Goal: Task Accomplishment & Management: Manage account settings

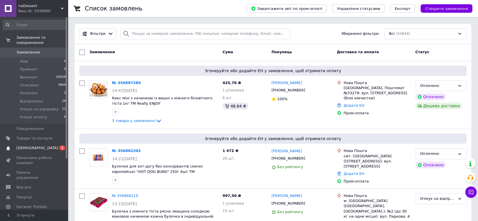
click at [32, 145] on span "[DEMOGRAPHIC_DATA]" at bounding box center [37, 147] width 42 height 5
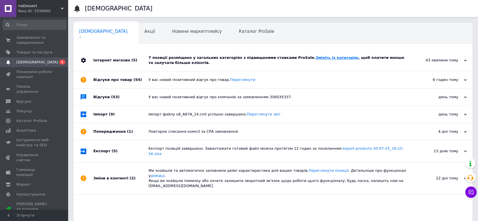
click at [315, 56] on link "Змініть їх категорію" at bounding box center [336, 57] width 43 height 4
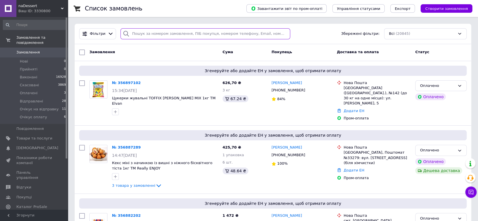
click at [155, 34] on input "search" at bounding box center [205, 33] width 170 height 11
paste input "0962440146"
type input "0962440146"
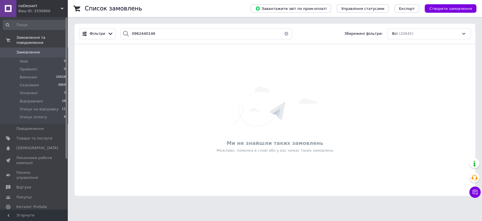
click at [283, 34] on button "button" at bounding box center [286, 33] width 11 height 11
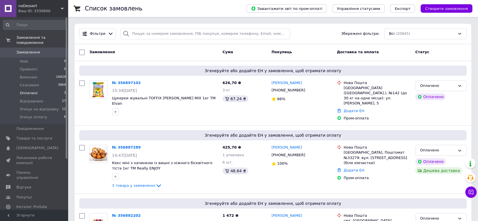
click at [33, 90] on span "Оплачені" at bounding box center [29, 92] width 18 height 5
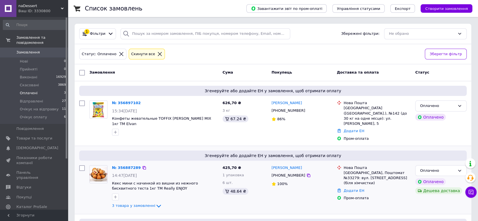
scroll to position [48, 0]
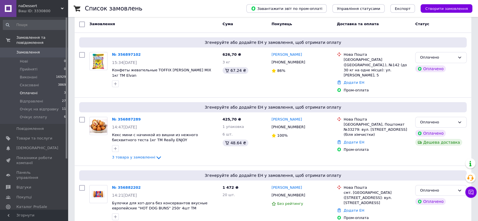
click at [124, 185] on link "№ 356882202" at bounding box center [126, 187] width 29 height 4
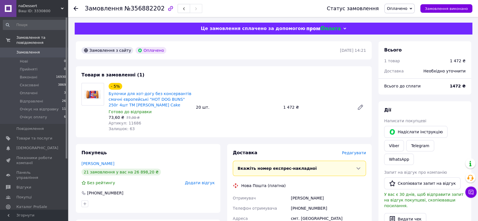
click at [142, 10] on span "№356882202" at bounding box center [144, 8] width 40 height 7
copy span "356882202"
click at [363, 153] on span "Редагувати" at bounding box center [354, 152] width 24 height 5
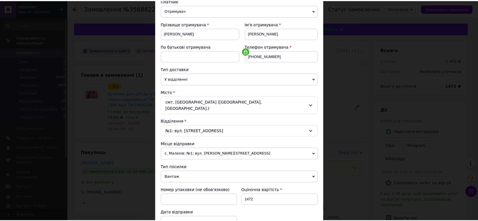
scroll to position [153, 0]
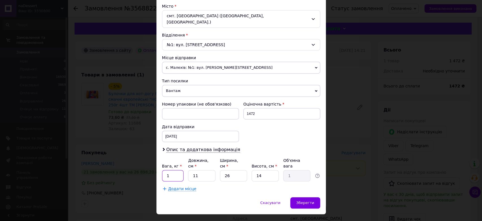
click at [179, 170] on input "1" at bounding box center [173, 175] width 22 height 11
type input "5"
type input "3"
type input "0.27"
type input "30"
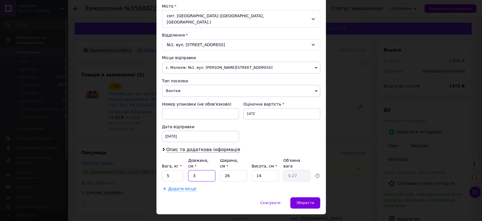
type input "2.73"
type input "30"
type input "4"
type input "0.42"
type input "40"
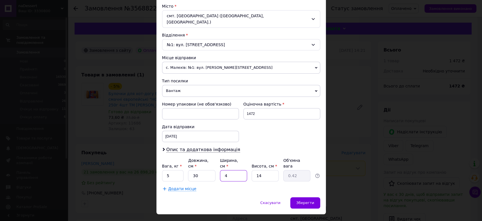
type input "4.2"
type input "40"
type input "1"
type input "0.3"
type input "17"
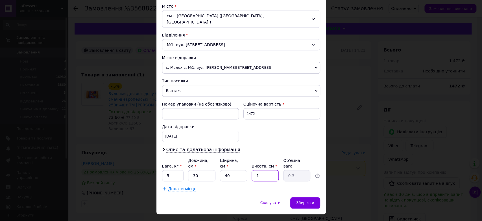
type input "5.1"
type input "17"
click at [311, 200] on span "Зберегти" at bounding box center [305, 202] width 18 height 4
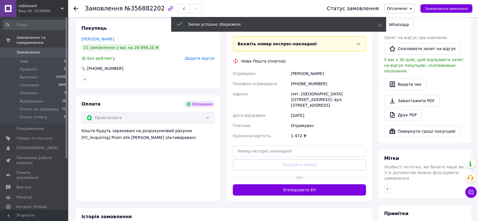
scroll to position [125, 0]
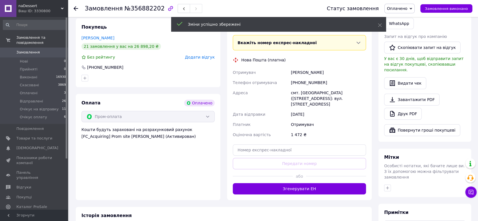
click at [310, 186] on button "Згенерувати ЕН" at bounding box center [299, 188] width 133 height 11
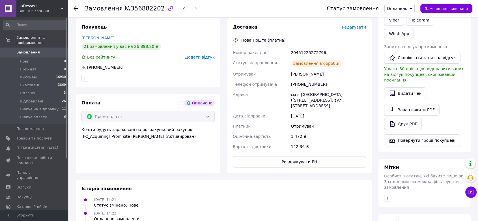
click at [307, 51] on div "20451225272796" at bounding box center [327, 52] width 77 height 10
copy div "20451225272796"
click at [407, 6] on span "Оплачено" at bounding box center [397, 8] width 20 height 5
click at [409, 55] on li "Очікує на відправку" at bounding box center [406, 53] width 44 height 8
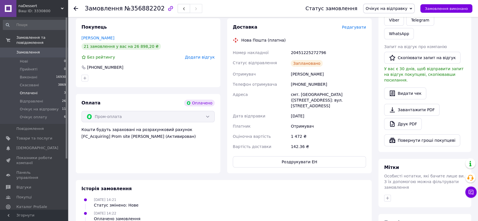
click at [22, 90] on span "Оплачені" at bounding box center [29, 92] width 18 height 5
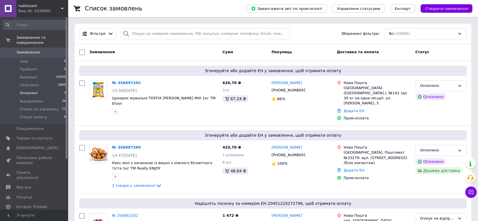
click at [27, 90] on span "Оплачені" at bounding box center [29, 92] width 18 height 5
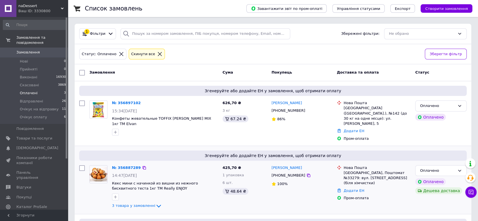
scroll to position [57, 0]
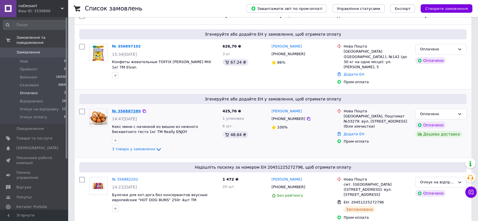
click at [123, 109] on link "№ 356887289" at bounding box center [126, 111] width 29 height 4
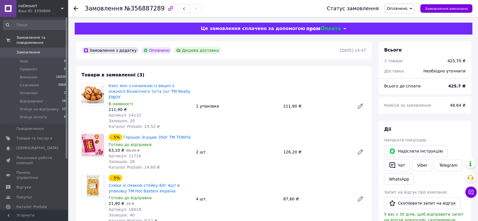
click at [142, 8] on span "№356887289" at bounding box center [144, 8] width 40 height 7
copy span "356887289"
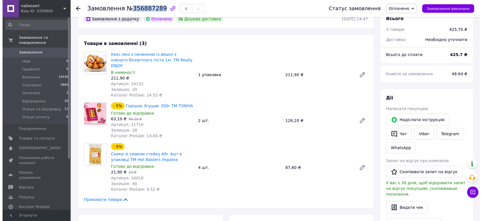
scroll to position [157, 0]
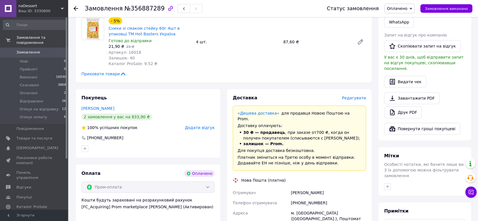
click at [359, 96] on span "Редагувати" at bounding box center [354, 98] width 24 height 5
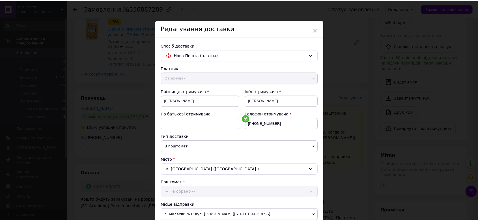
scroll to position [153, 0]
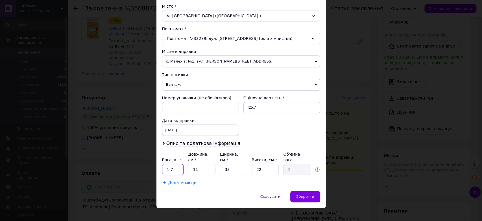
drag, startPoint x: 173, startPoint y: 163, endPoint x: 166, endPoint y: 163, distance: 6.8
click at [166, 164] on input "1.7" at bounding box center [173, 169] width 22 height 11
type input "2"
click at [310, 194] on span "Зберегти" at bounding box center [305, 196] width 18 height 4
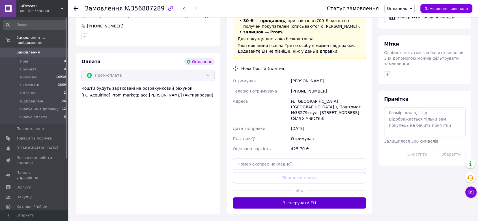
scroll to position [283, 0]
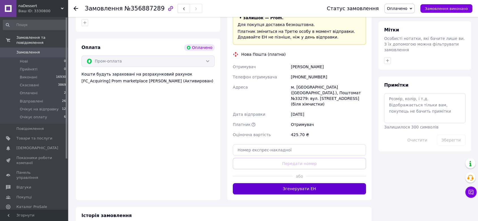
click at [316, 183] on button "Згенерувати ЕН" at bounding box center [299, 188] width 133 height 11
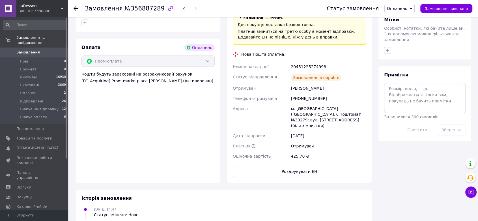
click at [307, 62] on div "20451225274998" at bounding box center [327, 67] width 77 height 10
copy div "20451225274998"
click at [398, 7] on span "Оплачено" at bounding box center [397, 8] width 20 height 5
click at [413, 53] on li "Очікує на відправку" at bounding box center [406, 53] width 44 height 8
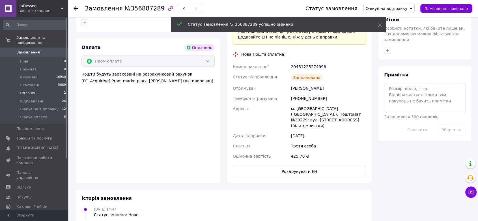
click at [30, 90] on span "Оплачені" at bounding box center [29, 92] width 18 height 5
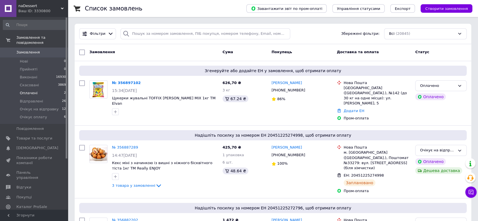
click at [28, 90] on span "Оплачені" at bounding box center [29, 92] width 18 height 5
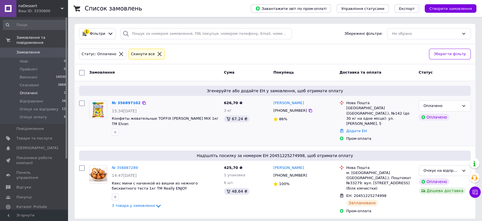
click at [122, 100] on div "№ 356897102" at bounding box center [126, 103] width 30 height 6
click at [122, 102] on link "№ 356897102" at bounding box center [126, 103] width 29 height 4
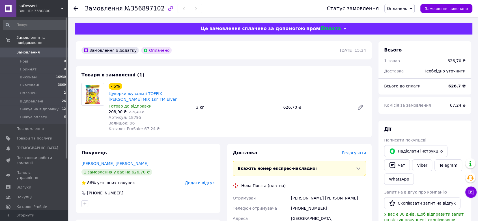
click at [142, 8] on span "№356897102" at bounding box center [144, 8] width 40 height 7
copy span "356897102"
click at [358, 108] on icon at bounding box center [360, 107] width 5 height 5
click at [353, 151] on span "Редагувати" at bounding box center [354, 152] width 24 height 5
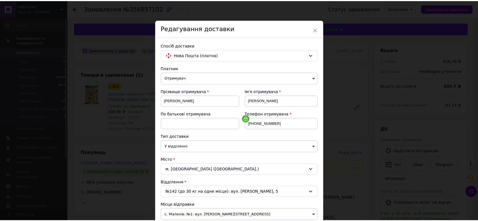
scroll to position [153, 0]
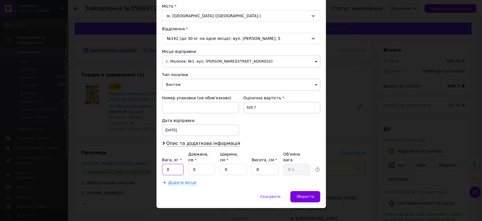
click at [171, 164] on input "0" at bounding box center [173, 169] width 22 height 11
type input "3"
type input "30"
type input "40"
type input "1"
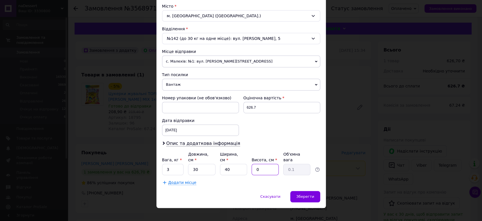
type input "0.3"
type input "15"
type input "4.5"
type input "15"
click at [303, 194] on span "Зберегти" at bounding box center [305, 196] width 18 height 4
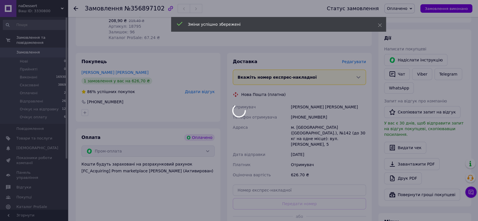
scroll to position [94, 0]
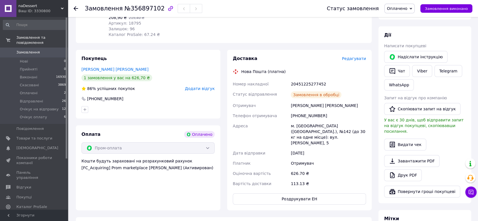
click at [305, 83] on div "20451225277452" at bounding box center [327, 84] width 77 height 10
copy div "20451225277452"
click at [402, 7] on span "Оплачено" at bounding box center [397, 8] width 20 height 5
click at [410, 50] on li "Очікує на відправку" at bounding box center [406, 53] width 44 height 8
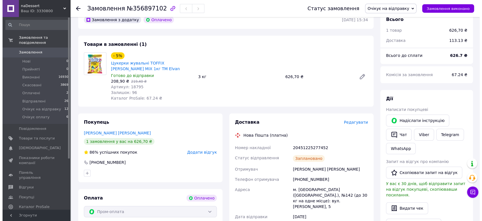
scroll to position [0, 0]
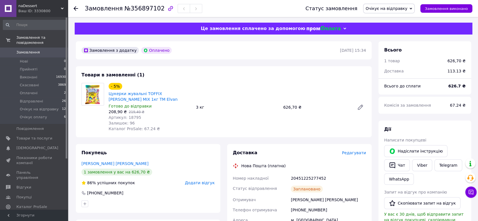
click at [28, 50] on span "Замовлення" at bounding box center [27, 52] width 23 height 5
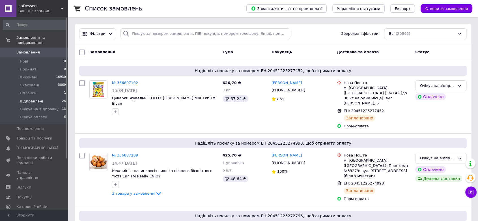
click at [29, 99] on span "Відправлені" at bounding box center [31, 101] width 23 height 5
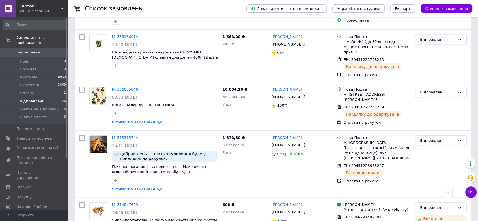
scroll to position [1265, 0]
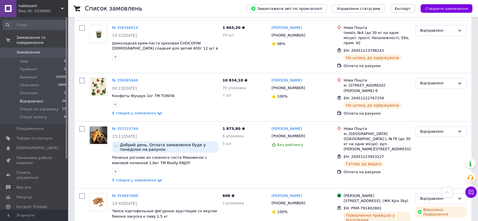
click at [28, 50] on span "Замовлення" at bounding box center [27, 52] width 23 height 5
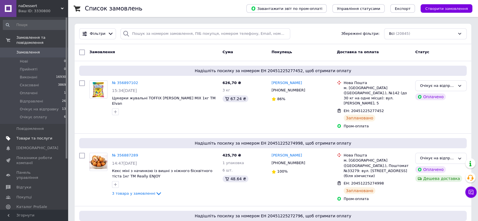
click at [44, 136] on span "Товари та послуги" at bounding box center [34, 138] width 36 height 5
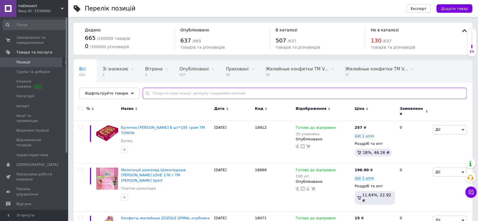
click at [162, 94] on input "text" at bounding box center [304, 93] width 324 height 11
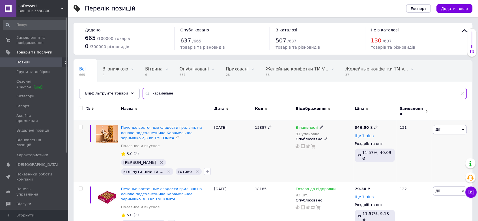
type input "карамельне"
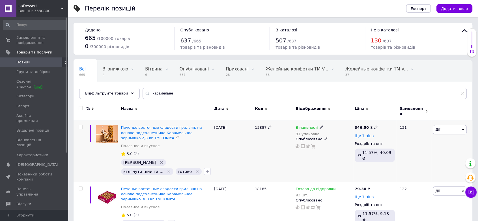
click at [319, 125] on icon at bounding box center [320, 126] width 3 height 3
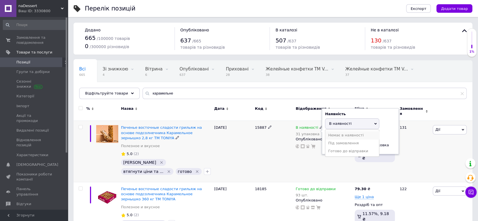
click at [341, 133] on li "Немає в наявності" at bounding box center [352, 135] width 54 height 8
drag, startPoint x: 336, startPoint y: 142, endPoint x: 323, endPoint y: 144, distance: 12.8
click at [324, 143] on div "Наявність Немає в наявності В наявності Під замовлення Готово до відправки Зали…" at bounding box center [360, 131] width 77 height 46
type input "0"
click at [297, 158] on div "В наявності 31 упаковка Наявність Немає в наявності В наявності Під замовлення …" at bounding box center [323, 151] width 59 height 61
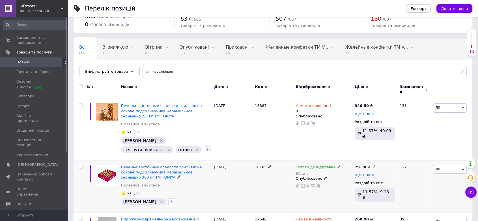
scroll to position [31, 0]
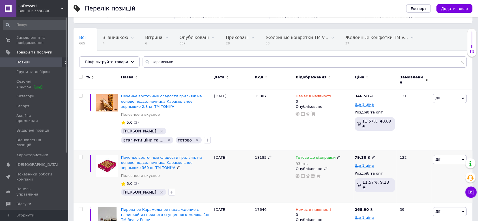
click at [337, 155] on icon at bounding box center [338, 156] width 3 height 3
click at [350, 174] on li "Немає в наявності" at bounding box center [368, 178] width 54 height 8
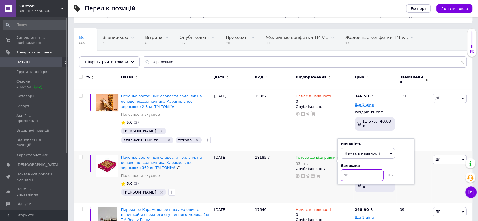
drag, startPoint x: 349, startPoint y: 172, endPoint x: 344, endPoint y: 171, distance: 5.4
click at [344, 171] on input "93" at bounding box center [361, 174] width 43 height 11
type input "0"
click at [337, 187] on div "Готово до відправки 93 шт. Наявність Немає в наявності В наявності Під замовлен…" at bounding box center [323, 176] width 59 height 52
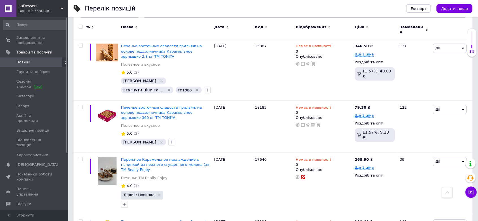
scroll to position [0, 0]
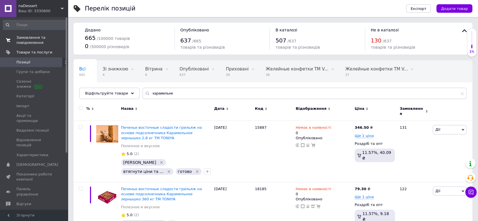
click at [16, 40] on span at bounding box center [8, 40] width 16 height 10
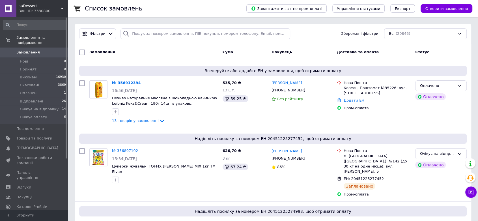
click at [385, 38] on div "Всі (20846)" at bounding box center [425, 33] width 83 height 11
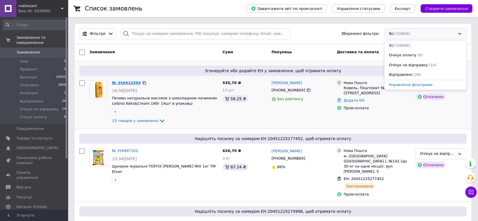
click at [126, 81] on link "№ 356912394" at bounding box center [126, 83] width 29 height 4
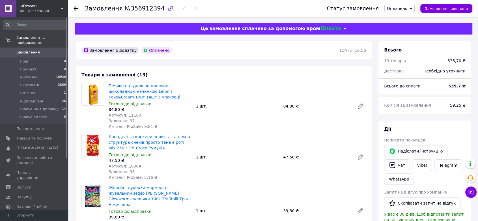
click at [142, 8] on span "№356912394" at bounding box center [144, 8] width 40 height 7
copy span "356912394"
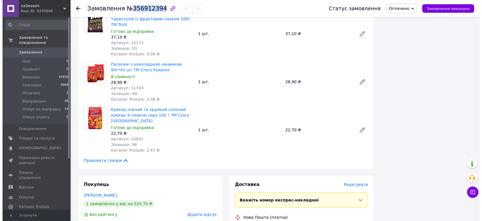
scroll to position [597, 0]
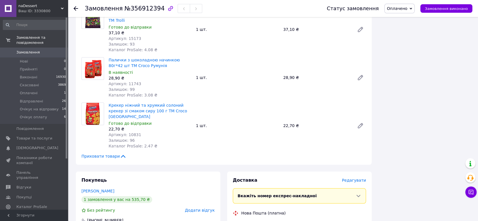
click at [351, 178] on span "Редагувати" at bounding box center [354, 180] width 24 height 5
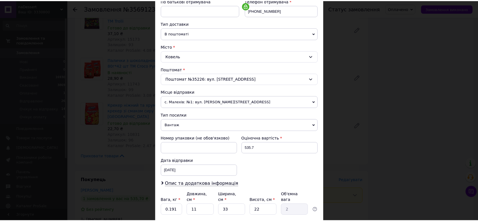
scroll to position [153, 0]
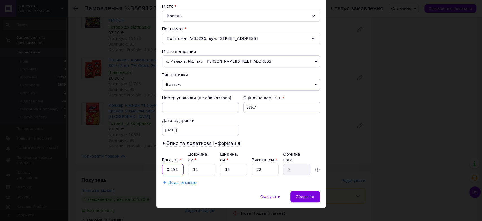
drag, startPoint x: 181, startPoint y: 161, endPoint x: 170, endPoint y: 162, distance: 11.5
click at [170, 164] on input "0.191" at bounding box center [173, 169] width 22 height 11
type input "0"
type input "1.5"
type input "3"
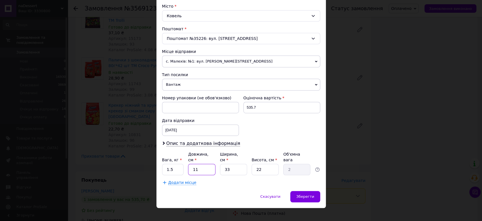
type input "0.54"
type input "30"
type input "5.45"
type input "30"
type input "4"
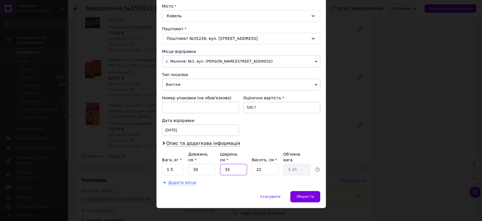
type input "0.66"
type input "40"
type input "6.6"
type input "40"
type input "1"
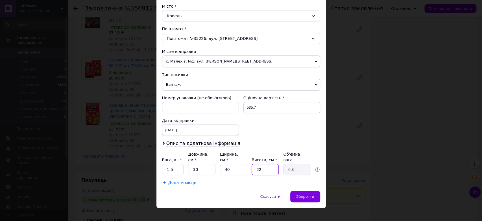
type input "0.3"
type input "15"
type input "4.5"
type input "15"
click at [308, 194] on span "Зберегти" at bounding box center [305, 196] width 18 height 4
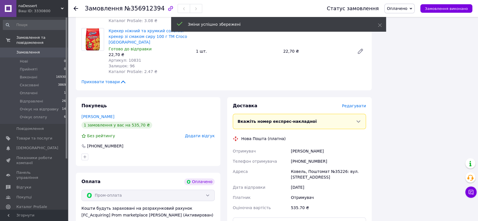
scroll to position [691, 0]
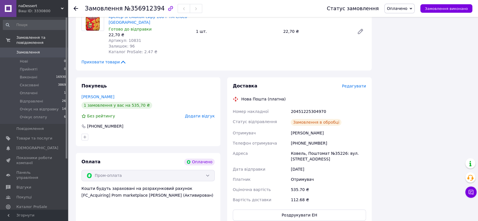
click at [306, 106] on div "20451225304970" at bounding box center [327, 111] width 77 height 10
copy div "20451225304970"
click at [404, 9] on span "Оплачено" at bounding box center [397, 8] width 20 height 5
click at [410, 52] on li "Очікує на відправку" at bounding box center [406, 53] width 44 height 8
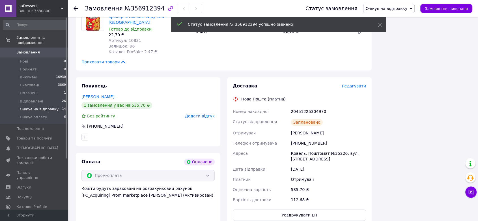
click at [36, 107] on span "Очікує на відправку" at bounding box center [39, 109] width 39 height 5
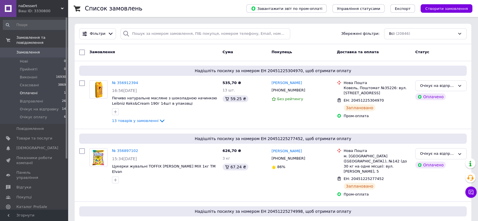
click at [31, 90] on span "Оплачені" at bounding box center [29, 92] width 18 height 5
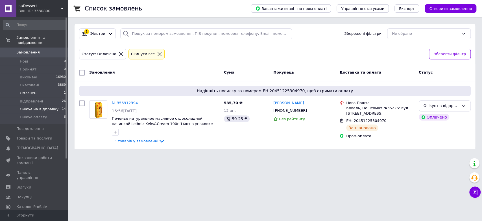
click at [42, 107] on span "Очікує на відправку" at bounding box center [39, 109] width 39 height 5
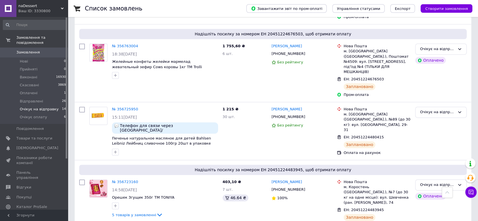
scroll to position [759, 0]
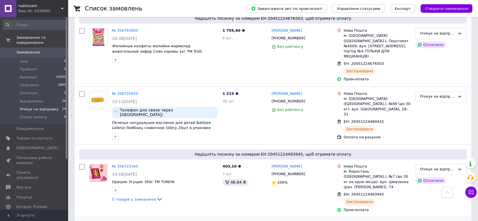
click at [80, 220] on input "checkbox" at bounding box center [82, 225] width 6 height 6
checkbox input "true"
click at [82, 164] on input "checkbox" at bounding box center [82, 167] width 6 height 6
checkbox input "true"
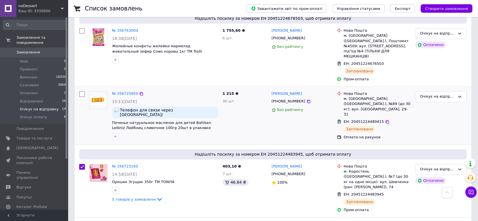
click at [82, 91] on input "checkbox" at bounding box center [82, 94] width 6 height 6
checkbox input "true"
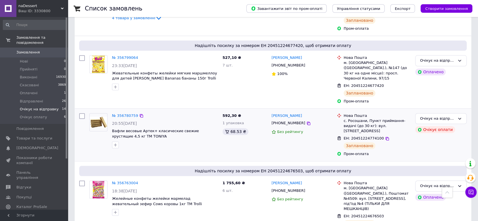
scroll to position [602, 0]
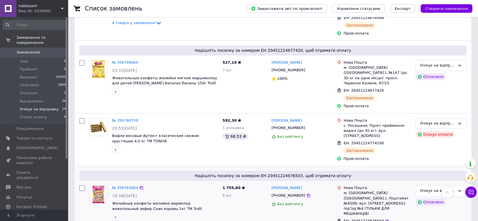
click at [81, 185] on input "checkbox" at bounding box center [82, 188] width 6 height 6
checkbox input "true"
click at [81, 118] on input "checkbox" at bounding box center [82, 121] width 6 height 6
checkbox input "true"
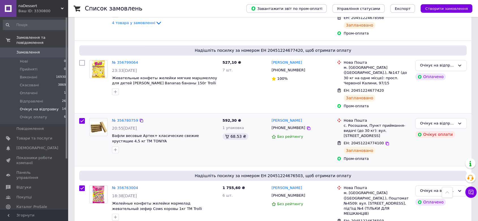
checkbox input "true"
click at [83, 60] on input "checkbox" at bounding box center [82, 63] width 6 height 6
checkbox input "true"
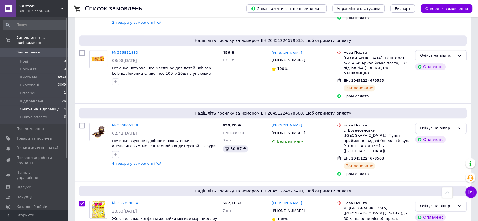
scroll to position [445, 0]
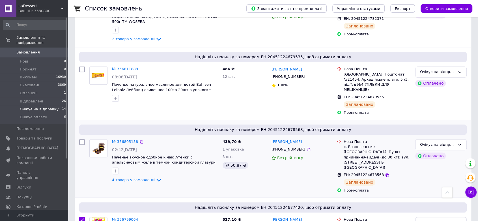
click at [83, 139] on input "checkbox" at bounding box center [82, 142] width 6 height 6
checkbox input "true"
drag, startPoint x: 81, startPoint y: 43, endPoint x: 86, endPoint y: 47, distance: 6.2
click at [82, 66] on input "checkbox" at bounding box center [82, 69] width 6 height 6
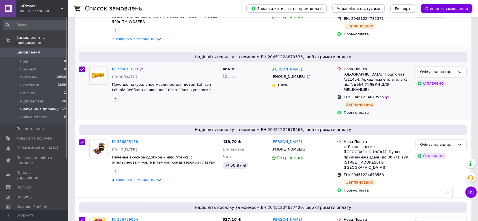
checkbox input "true"
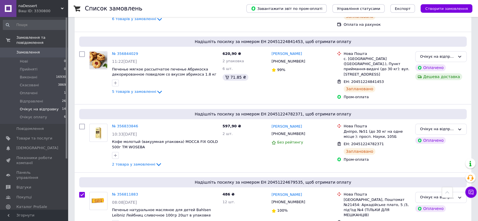
scroll to position [319, 0]
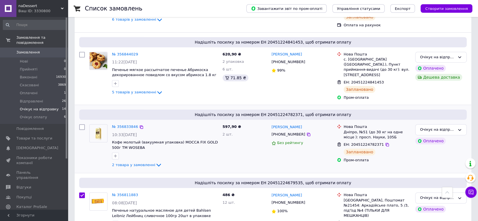
click at [82, 124] on input "checkbox" at bounding box center [82, 127] width 6 height 6
checkbox input "true"
click at [82, 52] on input "checkbox" at bounding box center [82, 55] width 6 height 6
checkbox input "true"
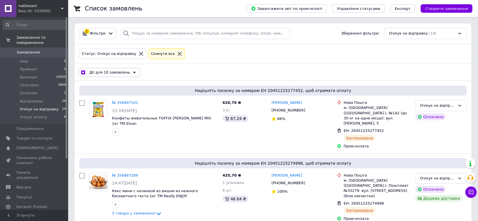
scroll to position [0, 0]
click at [127, 72] on div "Дії для 10 замовлень" at bounding box center [110, 72] width 62 height 9
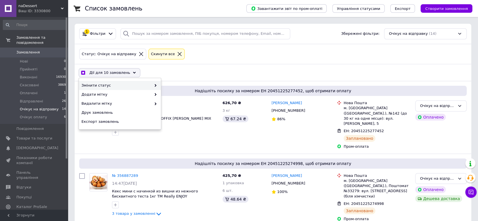
click at [140, 83] on span "Змінити статус" at bounding box center [116, 85] width 70 height 5
click at [155, 85] on use at bounding box center [156, 85] width 2 height 3
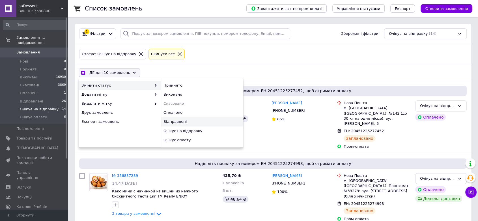
checkbox input "true"
click at [175, 123] on div "Відправлені" at bounding box center [202, 121] width 82 height 9
checkbox input "false"
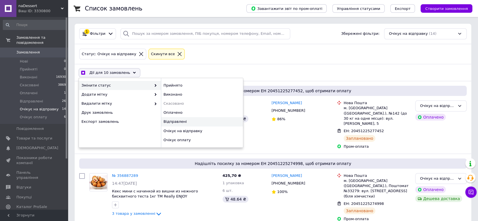
checkbox input "false"
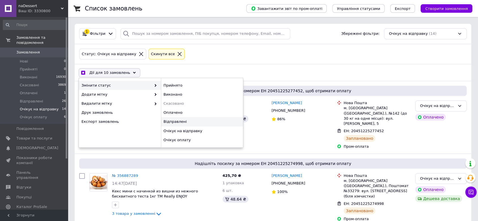
checkbox input "false"
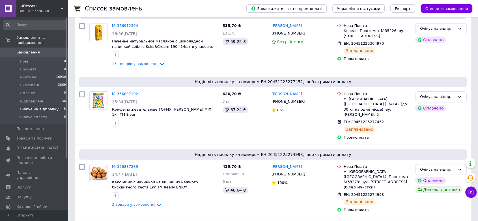
scroll to position [63, 0]
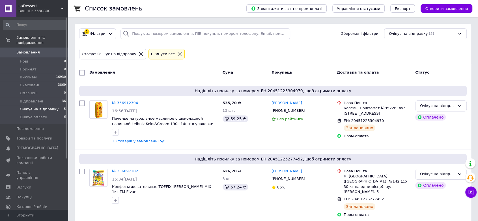
click at [21, 50] on span "Замовлення" at bounding box center [27, 52] width 23 height 5
